Goal: Task Accomplishment & Management: Manage account settings

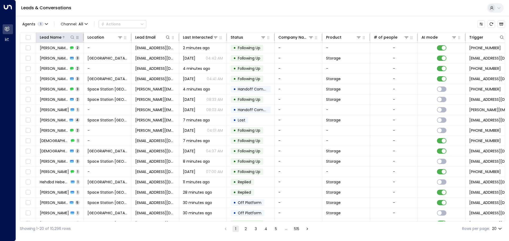
click at [72, 40] on div "Lead Name" at bounding box center [57, 37] width 35 height 6
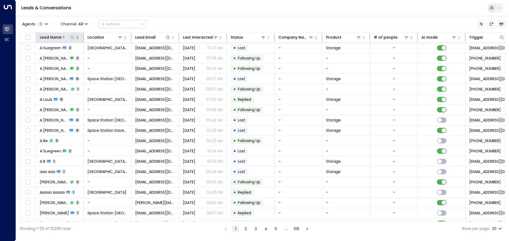
click at [74, 35] on icon at bounding box center [72, 37] width 4 height 4
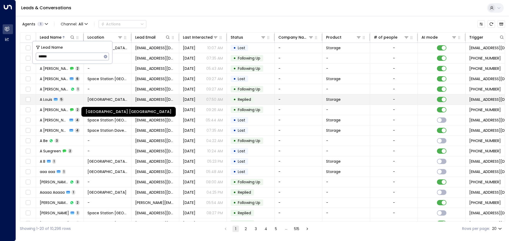
type input "******"
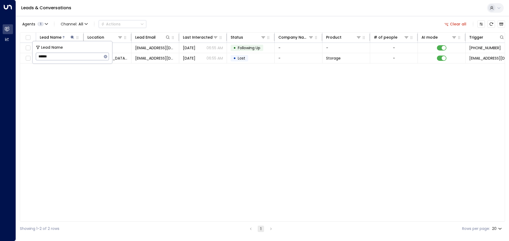
click at [210, 28] on div "Agents 1 Channel: All Actions Clear all" at bounding box center [262, 24] width 485 height 11
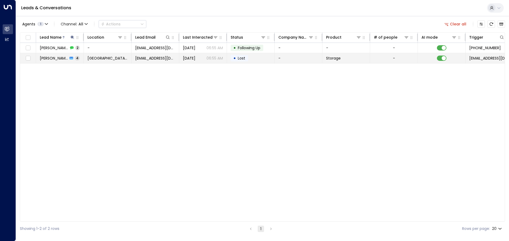
click at [180, 62] on td "[DATE] 06:55 AM" at bounding box center [203, 58] width 48 height 10
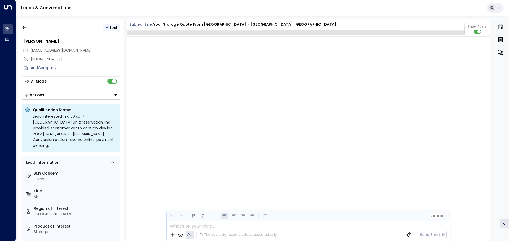
scroll to position [1119, 0]
